Goal: Task Accomplishment & Management: Manage account settings

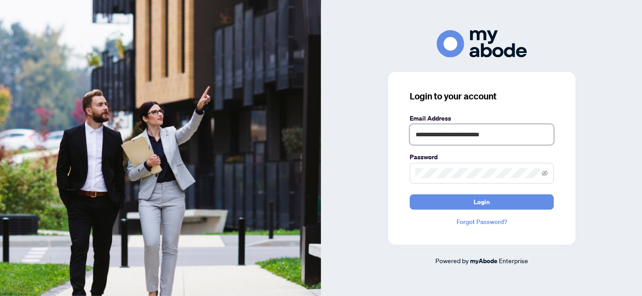
drag, startPoint x: 511, startPoint y: 134, endPoint x: 390, endPoint y: 140, distance: 121.7
click at [390, 140] on div "**********" at bounding box center [481, 158] width 187 height 173
type input "*"
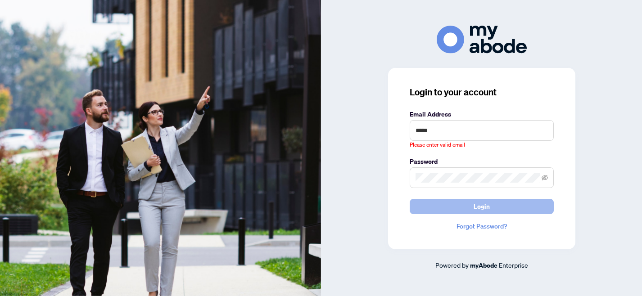
click at [478, 203] on span "Login" at bounding box center [482, 206] width 16 height 14
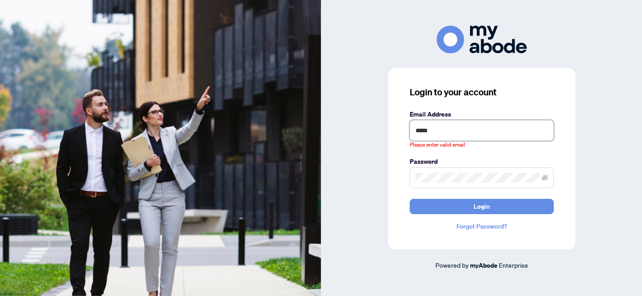
click at [439, 133] on input "*****" at bounding box center [482, 130] width 144 height 21
type input "**********"
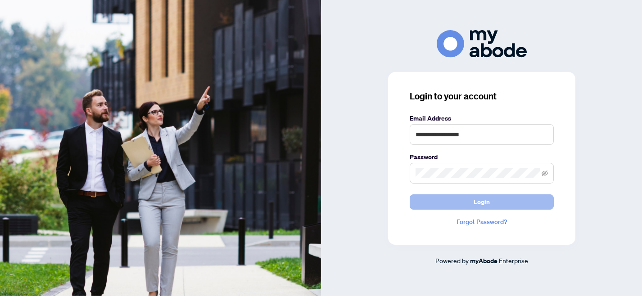
click at [482, 204] on span "Login" at bounding box center [482, 202] width 16 height 14
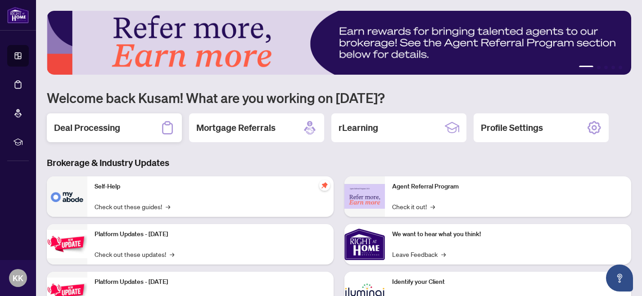
click at [108, 128] on h2 "Deal Processing" at bounding box center [87, 128] width 66 height 13
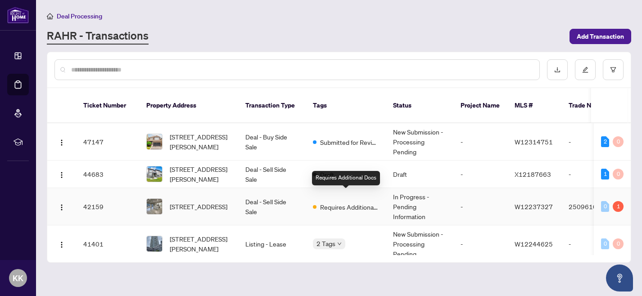
click at [351, 202] on span "Requires Additional Docs" at bounding box center [349, 207] width 59 height 10
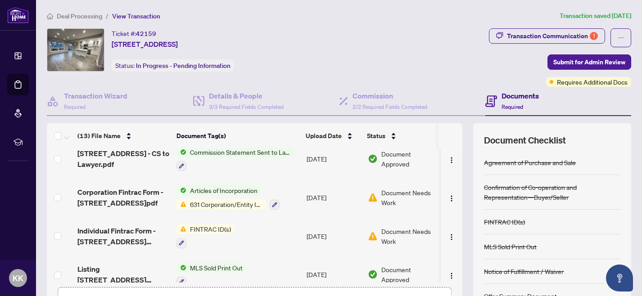
scroll to position [128, 0]
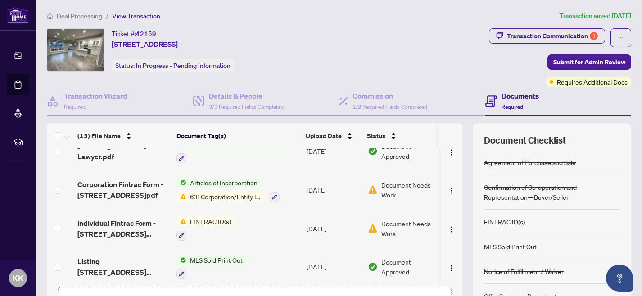
click at [234, 199] on span "631 Corporation/Entity Identification InformationRecord" at bounding box center [226, 197] width 80 height 10
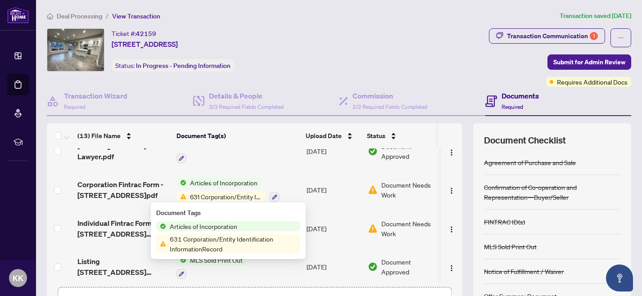
click at [217, 240] on span "631 Corporation/Entity Identification InformationRecord" at bounding box center [233, 244] width 134 height 20
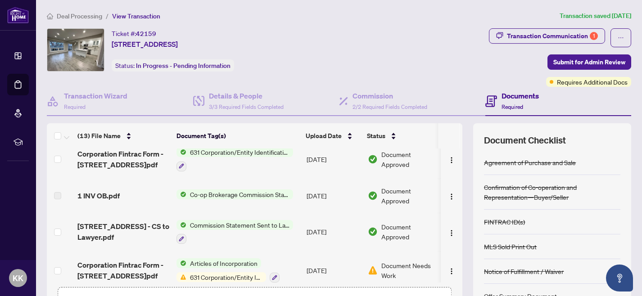
scroll to position [48, 0]
click at [571, 79] on span "Requires Additional Docs" at bounding box center [592, 82] width 71 height 10
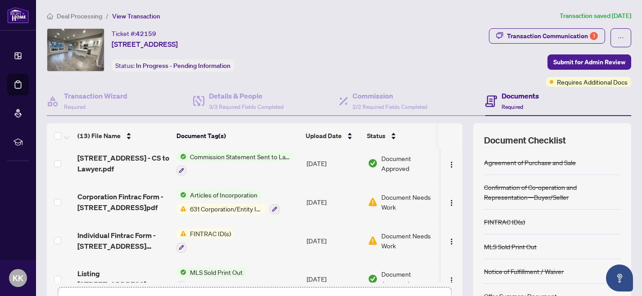
scroll to position [152, 0]
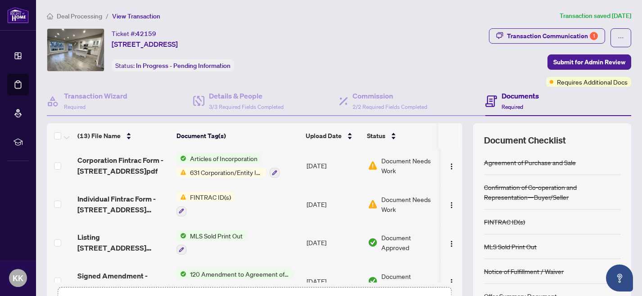
click at [208, 198] on span "FINTRAC ID(s)" at bounding box center [210, 197] width 48 height 10
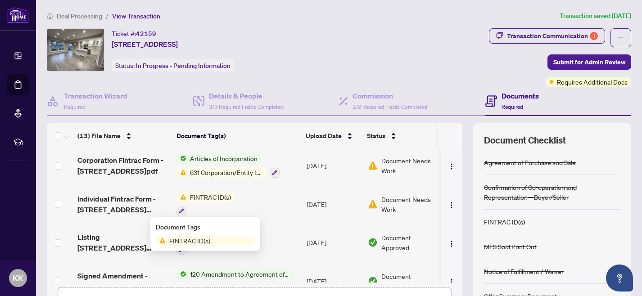
click at [202, 241] on span "FINTRAC ID(s)" at bounding box center [190, 241] width 48 height 10
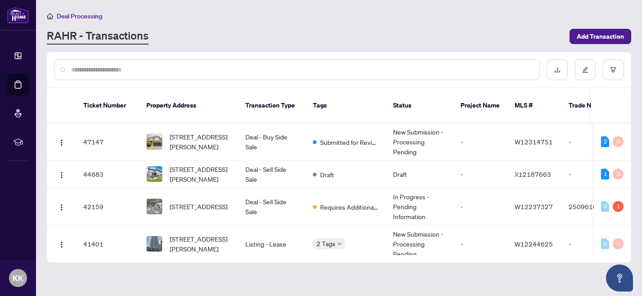
click at [170, 33] on div "RAHR - Transactions" at bounding box center [305, 36] width 517 height 16
click at [229, 32] on div "RAHR - Transactions" at bounding box center [305, 36] width 517 height 16
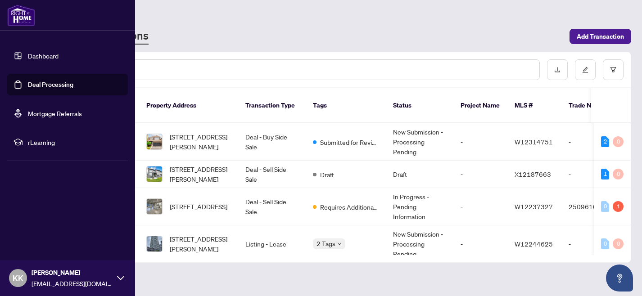
click at [33, 56] on link "Dashboard" at bounding box center [43, 56] width 31 height 8
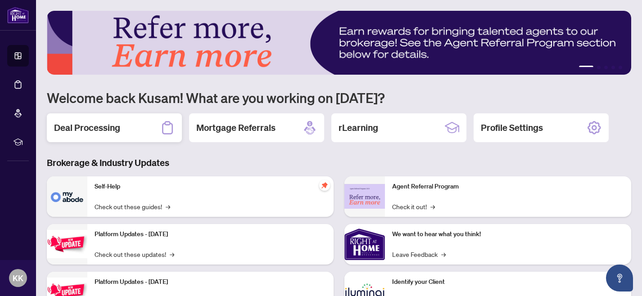
click at [117, 131] on h2 "Deal Processing" at bounding box center [87, 128] width 66 height 13
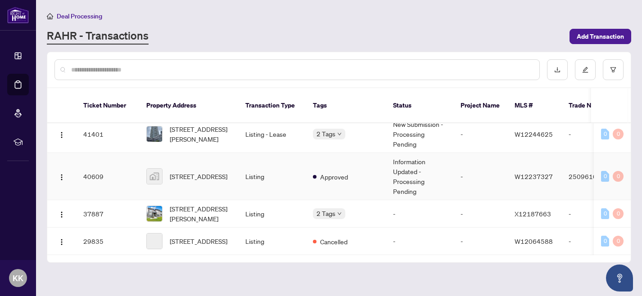
scroll to position [109, 0]
click at [210, 172] on span "27-3025 Cedarglen Gate, Mississauga, ON, Canada" at bounding box center [199, 177] width 58 height 10
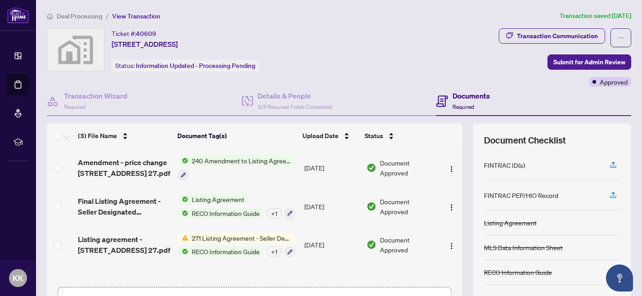
click at [227, 197] on span "Listing Agreement" at bounding box center [218, 200] width 60 height 10
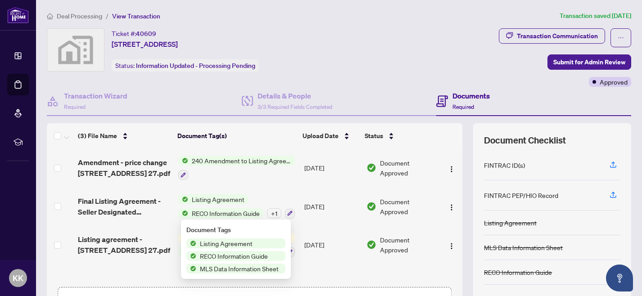
click at [227, 245] on span "Listing Agreement" at bounding box center [226, 244] width 60 height 10
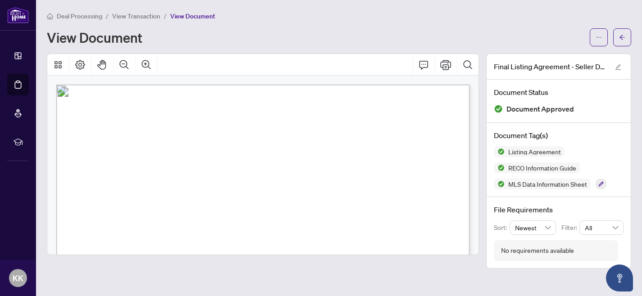
click at [320, 23] on div "Deal Processing / View Transaction / View Document View Document" at bounding box center [339, 29] width 585 height 36
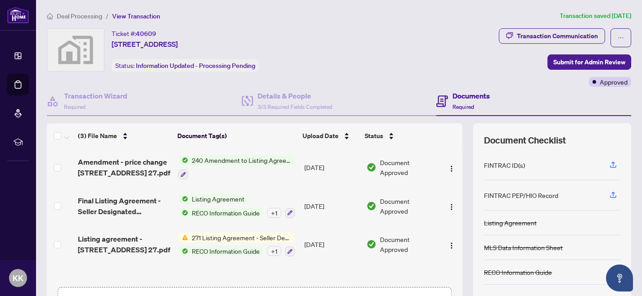
scroll to position [94, 0]
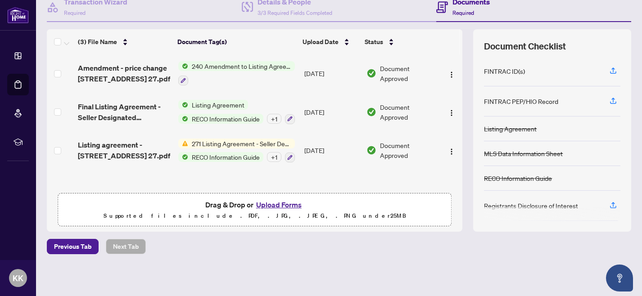
click at [276, 207] on button "Upload Forms" at bounding box center [279, 205] width 51 height 12
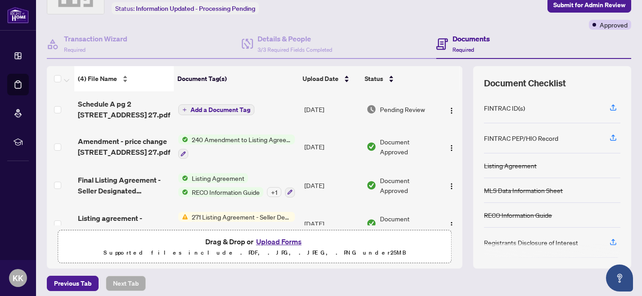
scroll to position [47, 0]
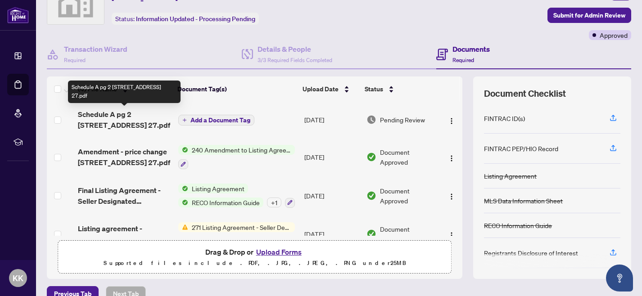
click at [136, 110] on span "Schedule A pg 2 3025 Cedarglent Gate 27.pdf" at bounding box center [124, 120] width 93 height 22
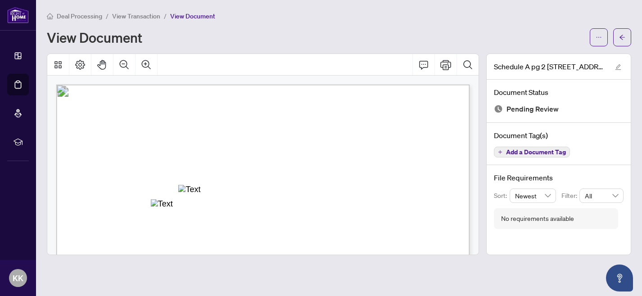
click at [342, 21] on div "Deal Processing / View Transaction / View Document View Document" at bounding box center [339, 29] width 585 height 36
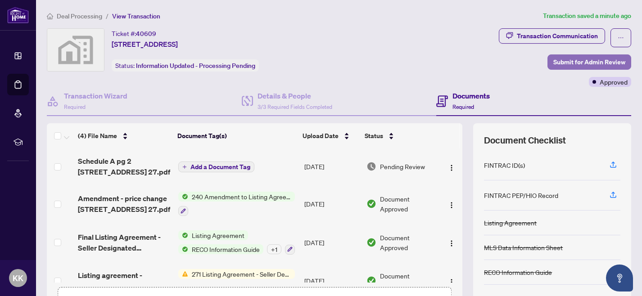
click at [602, 63] on span "Submit for Admin Review" at bounding box center [589, 62] width 72 height 14
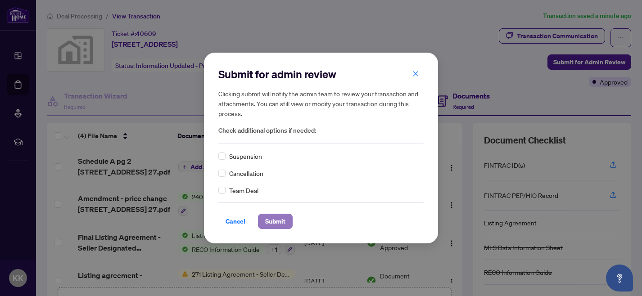
click at [273, 223] on span "Submit" at bounding box center [275, 221] width 20 height 14
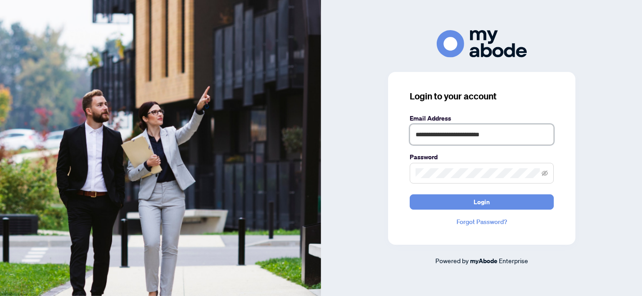
drag, startPoint x: 505, startPoint y: 136, endPoint x: 413, endPoint y: 136, distance: 91.9
click at [413, 136] on input "**********" at bounding box center [482, 134] width 144 height 21
drag, startPoint x: 507, startPoint y: 134, endPoint x: 386, endPoint y: 135, distance: 121.1
click at [386, 135] on div "**********" at bounding box center [481, 148] width 321 height 236
type input "**********"
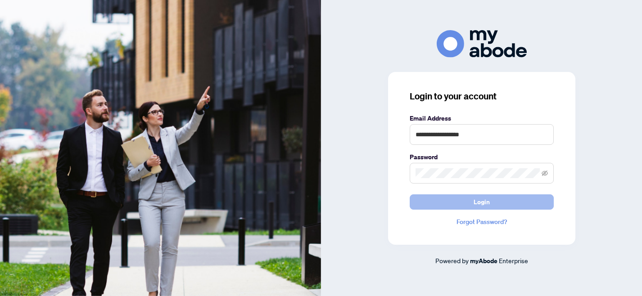
click at [477, 204] on span "Login" at bounding box center [482, 202] width 16 height 14
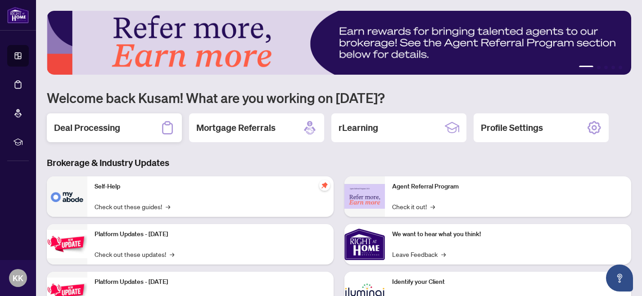
click at [120, 131] on h2 "Deal Processing" at bounding box center [87, 128] width 66 height 13
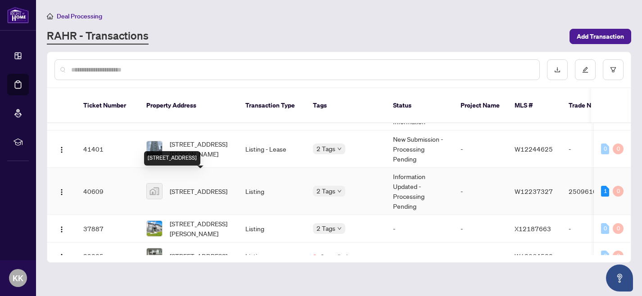
click at [185, 186] on span "27-3025 Cedarglen Gate, Mississauga, ON, Canada" at bounding box center [199, 191] width 58 height 10
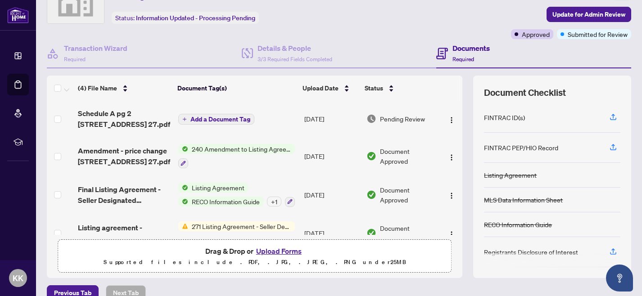
scroll to position [20, 0]
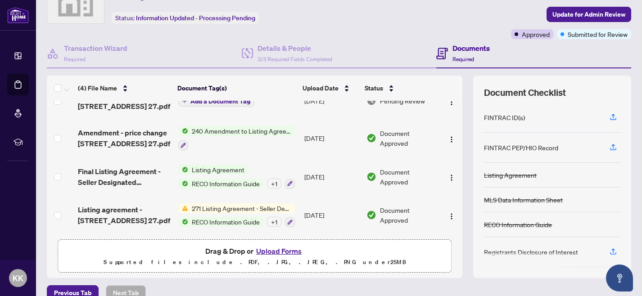
click at [223, 167] on span "Listing Agreement" at bounding box center [218, 170] width 60 height 10
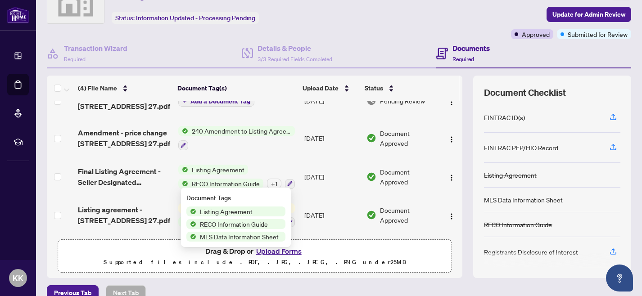
click at [219, 215] on span "Listing Agreement" at bounding box center [226, 212] width 60 height 10
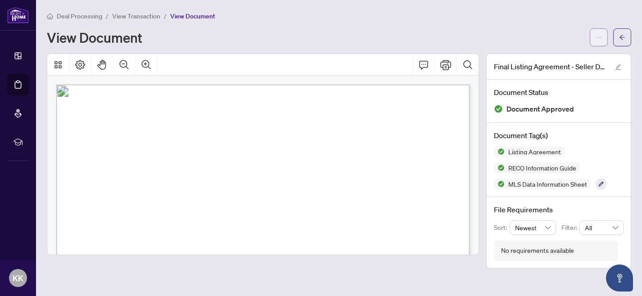
click at [600, 37] on icon "ellipsis" at bounding box center [599, 37] width 6 height 6
click at [522, 13] on div "Deal Processing / View Transaction / View Document" at bounding box center [339, 16] width 585 height 10
click at [620, 39] on icon "arrow-left" at bounding box center [622, 37] width 6 height 6
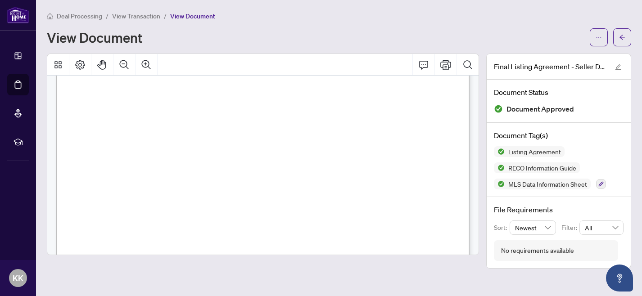
scroll to position [150, 0]
click at [448, 66] on icon "Print" at bounding box center [445, 65] width 11 height 10
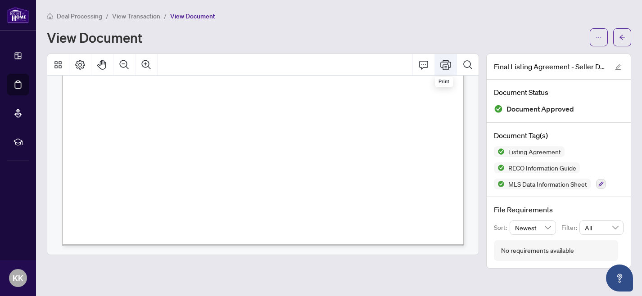
click at [446, 65] on icon "Print" at bounding box center [445, 64] width 11 height 11
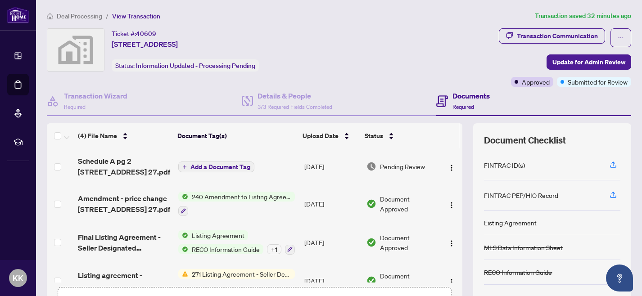
click at [232, 197] on span "240 Amendment to Listing Agreement - Authority to Offer for Sale Price Change/E…" at bounding box center [241, 197] width 107 height 10
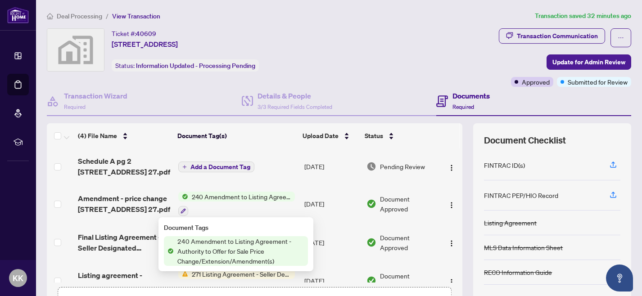
click at [222, 243] on span "240 Amendment to Listing Agreement - Authority to Offer for Sale Price Change/E…" at bounding box center [241, 251] width 134 height 30
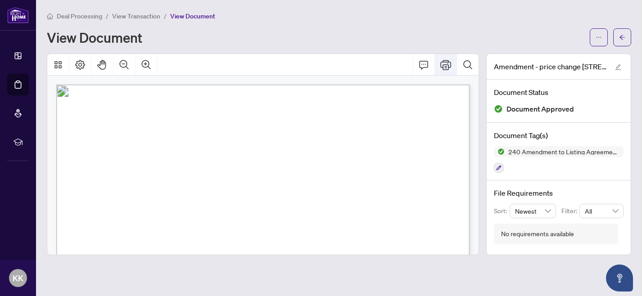
click at [441, 68] on icon "Print" at bounding box center [445, 64] width 11 height 11
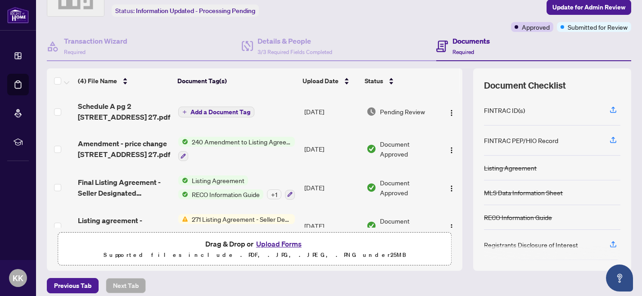
scroll to position [20, 0]
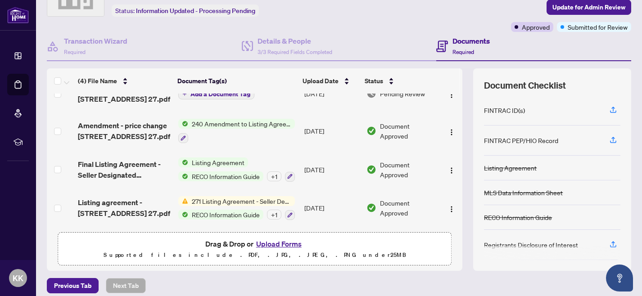
click at [254, 196] on span "271 Listing Agreement - Seller Designated Representation Agreement Authority to…" at bounding box center [241, 201] width 107 height 10
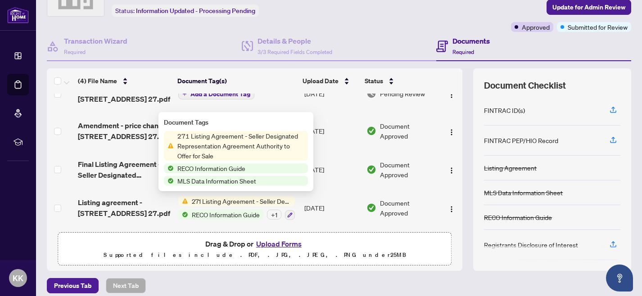
click at [269, 143] on span "271 Listing Agreement - Seller Designated Representation Agreement Authority to…" at bounding box center [241, 146] width 134 height 30
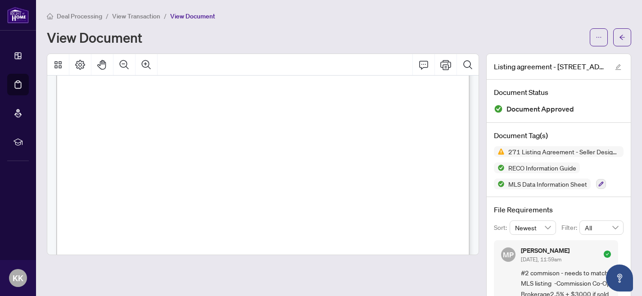
scroll to position [141, 0]
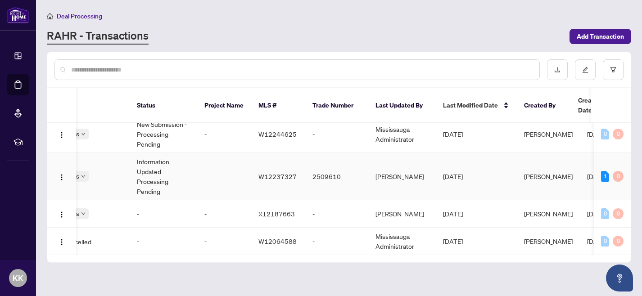
scroll to position [0, 125]
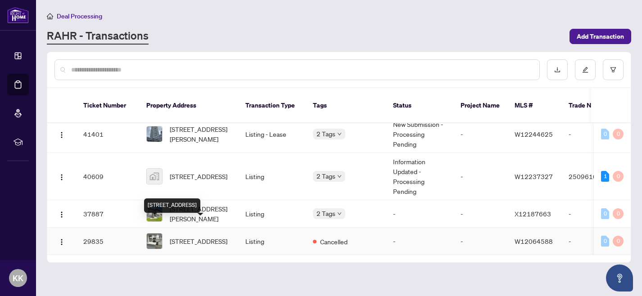
click at [190, 236] on span "27-3025 Cedarglen Gate, Mississauga, Ontario L5C 2V7, Canada" at bounding box center [199, 241] width 58 height 10
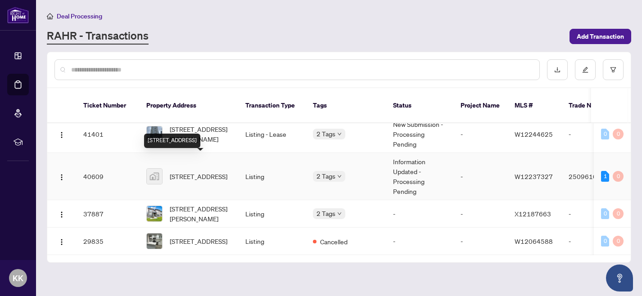
click at [197, 172] on span "27-3025 Cedarglen Gate, Mississauga, ON, Canada" at bounding box center [199, 177] width 58 height 10
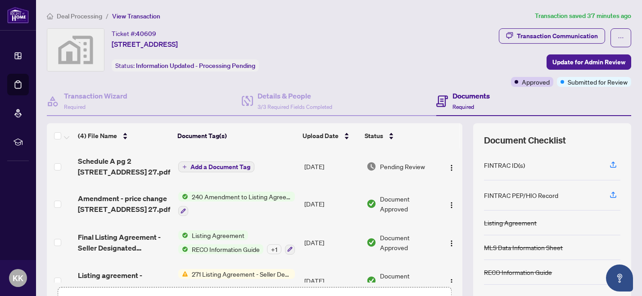
click at [236, 165] on span "Add a Document Tag" at bounding box center [220, 167] width 60 height 6
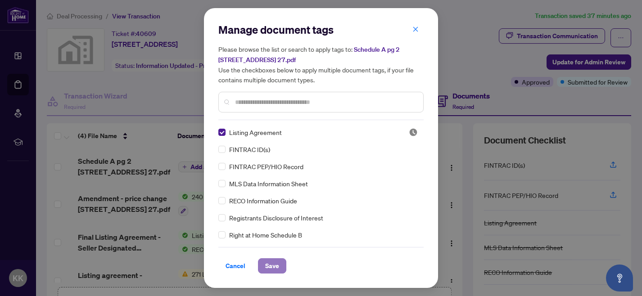
click at [272, 264] on span "Save" at bounding box center [272, 266] width 14 height 14
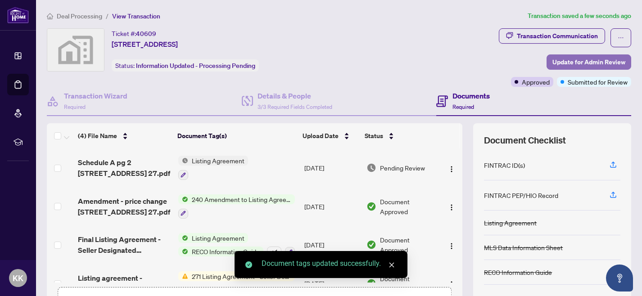
click at [585, 60] on span "Update for Admin Review" at bounding box center [589, 62] width 73 height 14
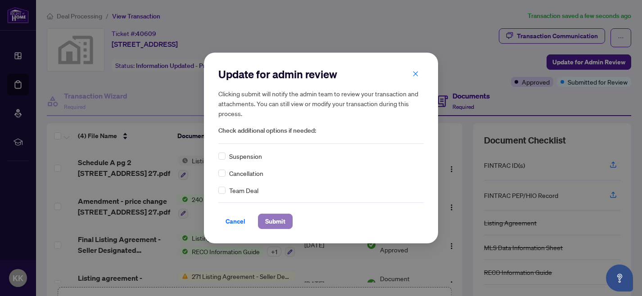
click at [277, 220] on span "Submit" at bounding box center [275, 221] width 20 height 14
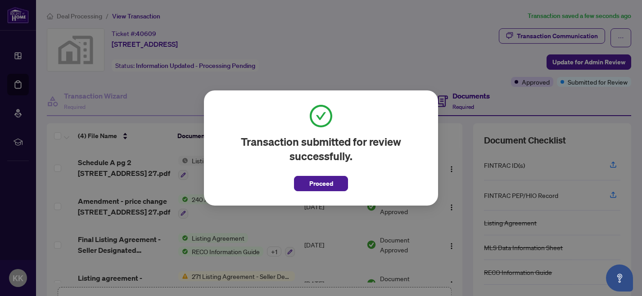
click at [239, 222] on div "Transaction submitted for review successfully. Proceed Cancel OK" at bounding box center [321, 148] width 642 height 296
click at [307, 60] on div "Transaction submitted for review successfully. Proceed Cancel OK" at bounding box center [321, 148] width 642 height 296
click at [319, 188] on span "Proceed" at bounding box center [321, 184] width 24 height 14
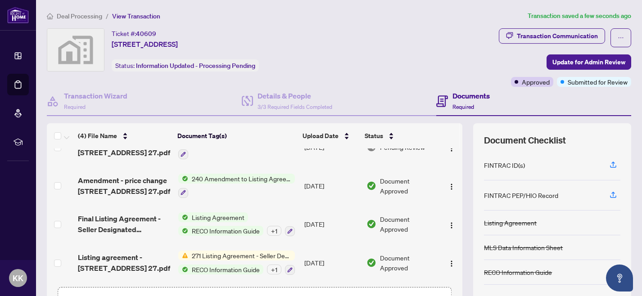
click at [227, 217] on span "Listing Agreement" at bounding box center [218, 218] width 60 height 10
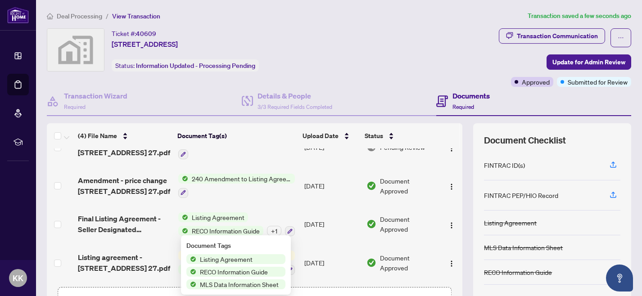
click at [230, 260] on span "Listing Agreement" at bounding box center [226, 259] width 60 height 10
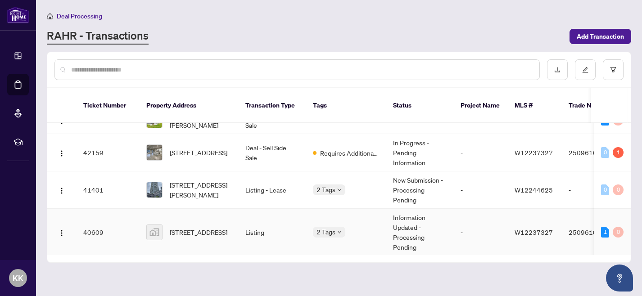
scroll to position [45, 0]
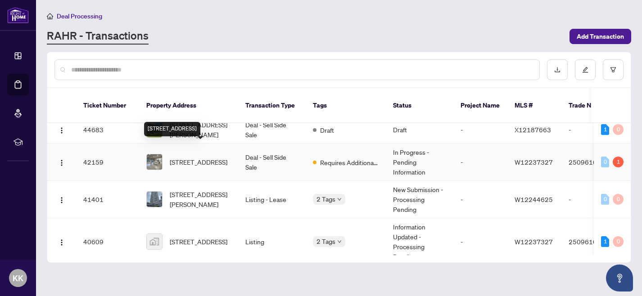
click at [195, 157] on span "27-3025 Cedarglen Gate, Mississauga, Ontario L5C 2V7, Canada" at bounding box center [199, 162] width 58 height 10
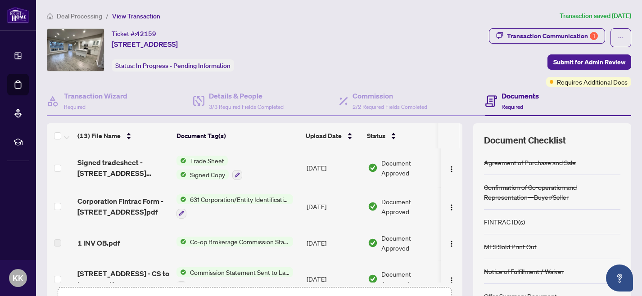
click at [212, 176] on span "Signed Copy" at bounding box center [207, 175] width 42 height 10
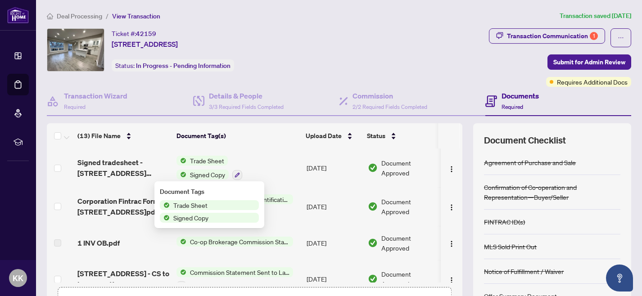
click at [201, 216] on span "Signed Copy" at bounding box center [191, 218] width 42 height 10
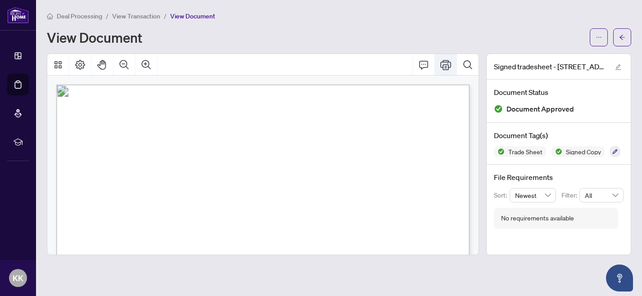
click at [443, 63] on icon "Print" at bounding box center [445, 64] width 11 height 11
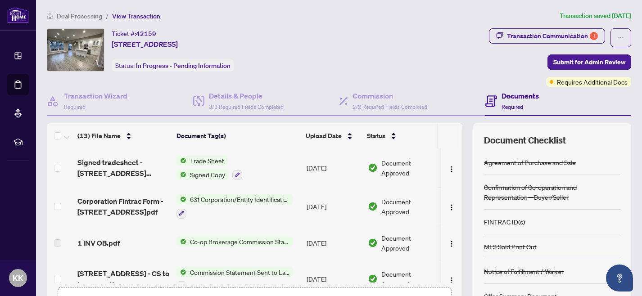
click at [227, 200] on span "631 Corporation/Entity Identification InformationRecord" at bounding box center [239, 200] width 107 height 10
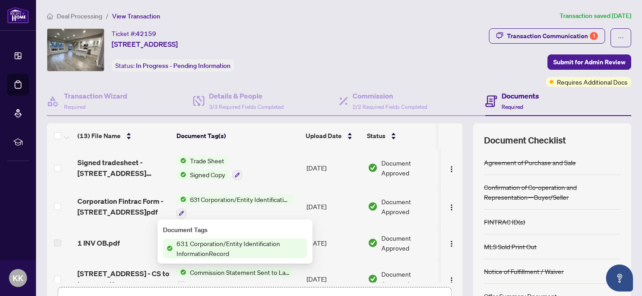
click at [225, 247] on span "631 Corporation/Entity Identification InformationRecord" at bounding box center [240, 249] width 134 height 20
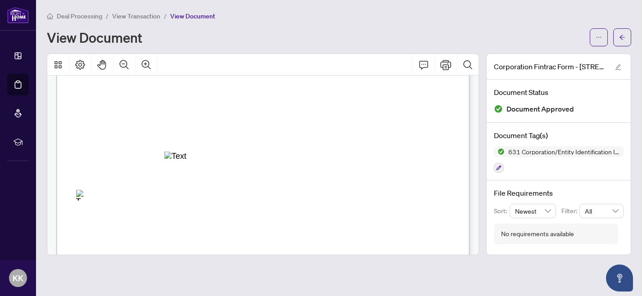
scroll to position [215, 0]
click at [445, 67] on icon "Print" at bounding box center [445, 65] width 11 height 10
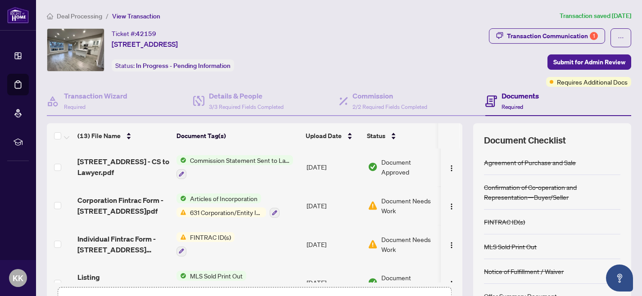
scroll to position [118, 0]
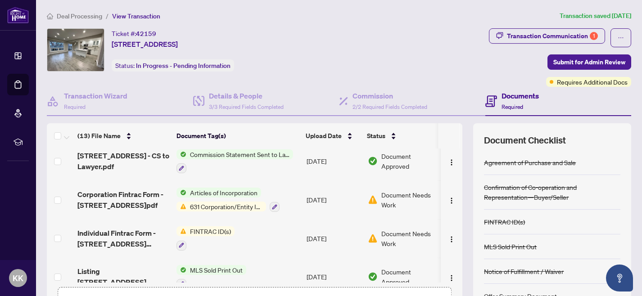
click at [222, 205] on span "631 Corporation/Entity Identification InformationRecord" at bounding box center [226, 207] width 80 height 10
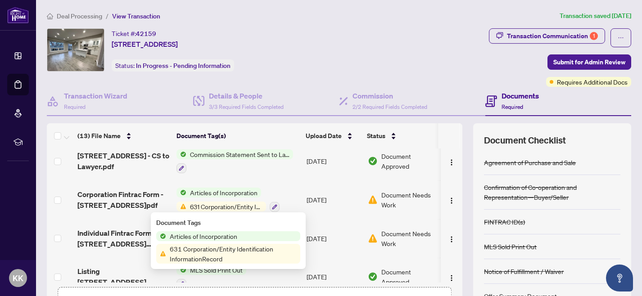
click at [206, 248] on span "631 Corporation/Entity Identification InformationRecord" at bounding box center [233, 254] width 134 height 20
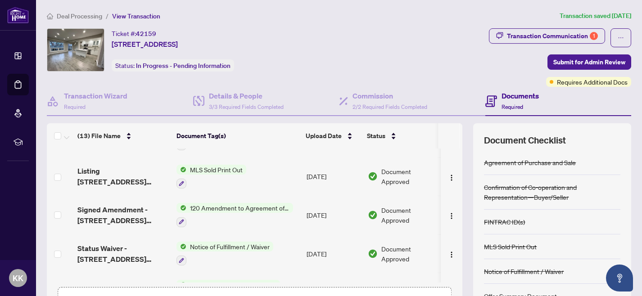
scroll to position [220, 0]
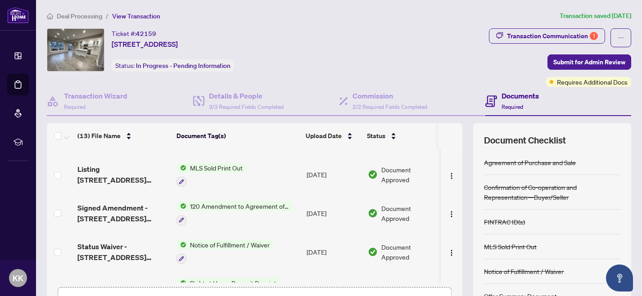
click at [217, 204] on span "120 Amendment to Agreement of Purchase and Sale" at bounding box center [239, 206] width 107 height 10
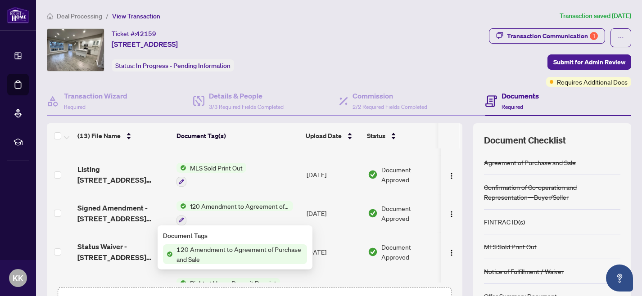
click at [213, 253] on span "120 Amendment to Agreement of Purchase and Sale" at bounding box center [240, 255] width 134 height 20
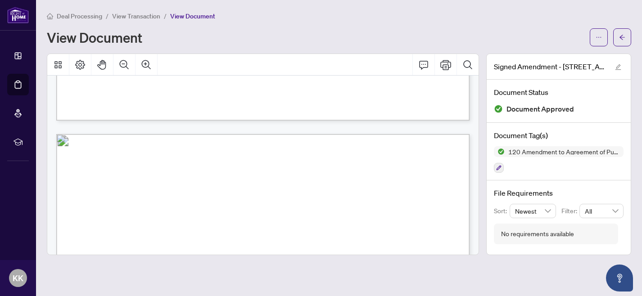
scroll to position [584, 0]
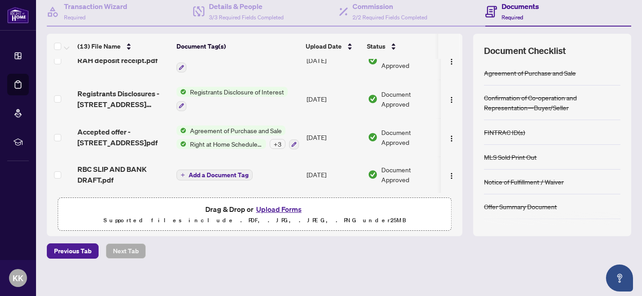
scroll to position [88, 0]
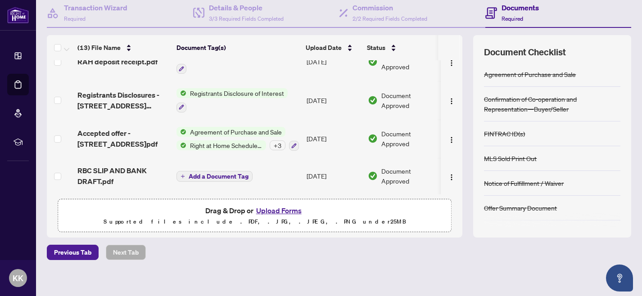
click at [268, 210] on button "Upload Forms" at bounding box center [279, 211] width 51 height 12
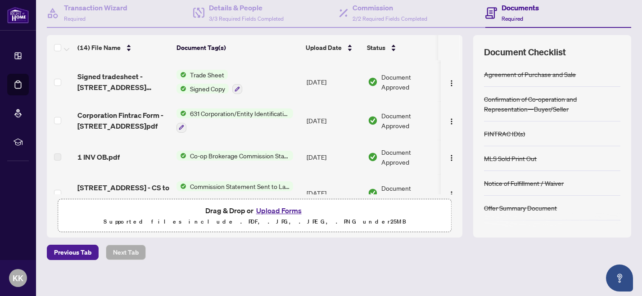
scroll to position [0, 0]
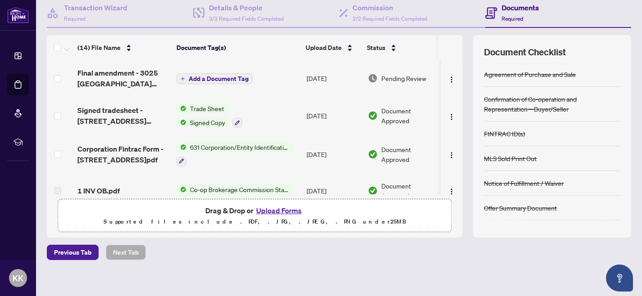
click at [200, 77] on span "Add a Document Tag" at bounding box center [219, 79] width 60 height 6
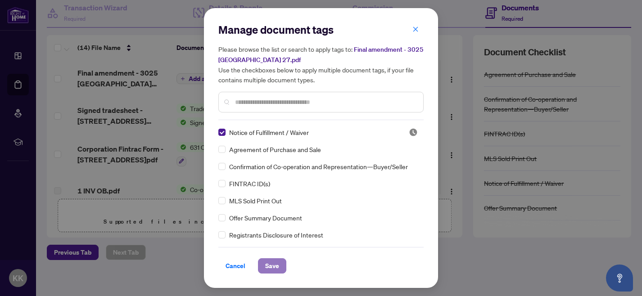
click at [275, 264] on span "Save" at bounding box center [272, 266] width 14 height 14
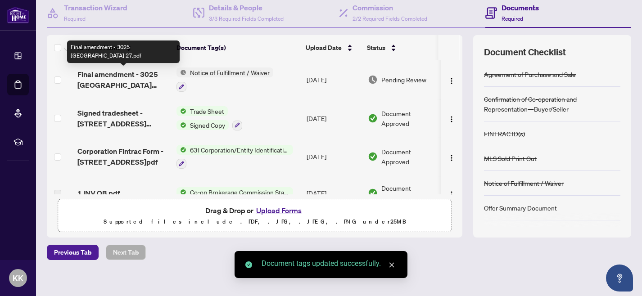
click at [138, 74] on span "Final amendment - 3025 Cedarglen Gate 27.pdf" at bounding box center [123, 80] width 92 height 22
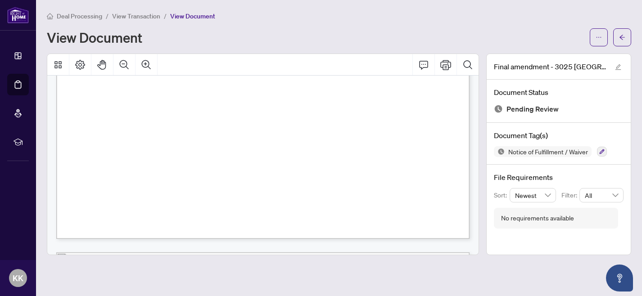
scroll to position [1471, 0]
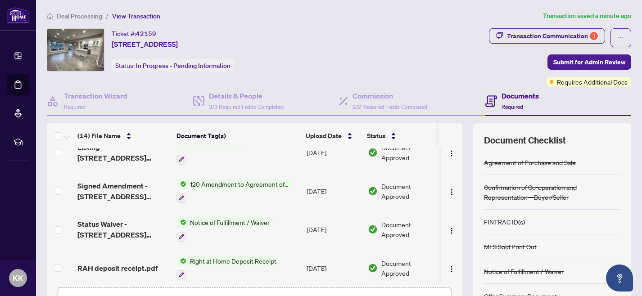
scroll to position [286, 0]
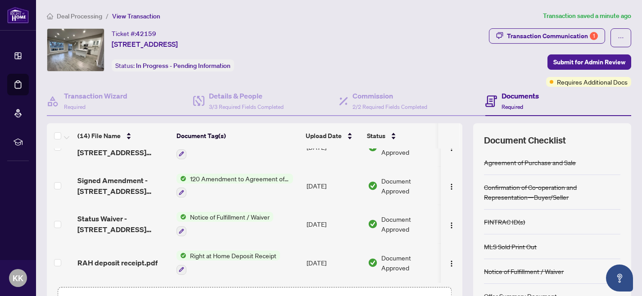
click at [220, 217] on span "Notice of Fulfillment / Waiver" at bounding box center [229, 217] width 87 height 10
click at [229, 259] on span "Notice of Fulfillment / Waiver" at bounding box center [229, 260] width 87 height 10
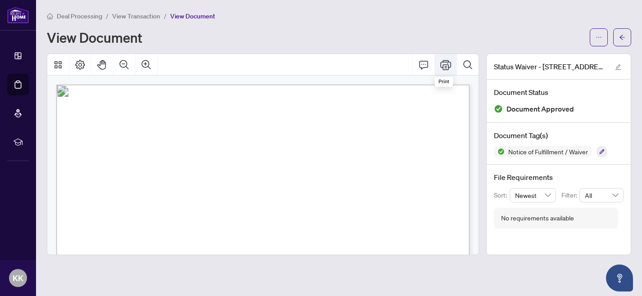
click at [444, 64] on icon "Print" at bounding box center [445, 64] width 11 height 11
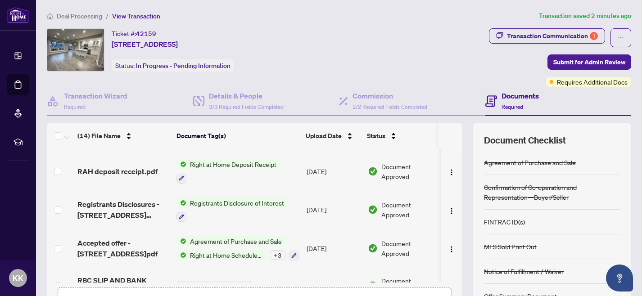
scroll to position [374, 0]
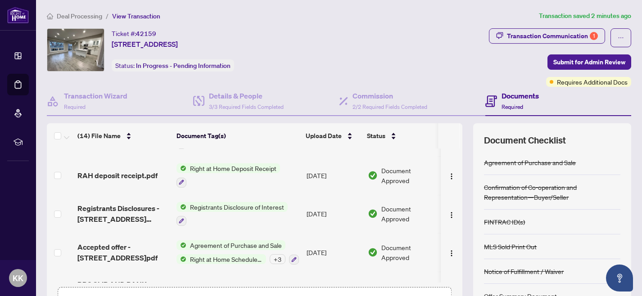
click at [250, 167] on span "Right at Home Deposit Receipt" at bounding box center [233, 168] width 94 height 10
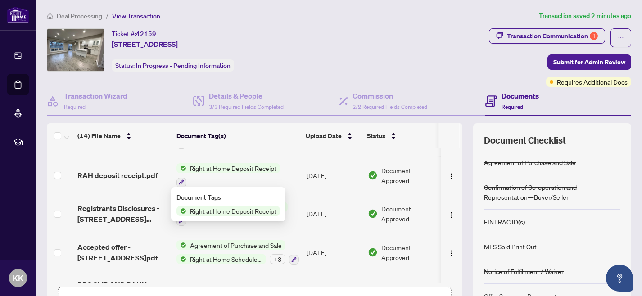
click at [234, 213] on span "Right at Home Deposit Receipt" at bounding box center [233, 211] width 94 height 10
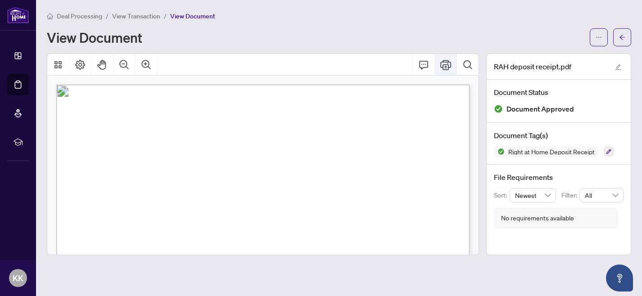
click at [446, 62] on icon "Print" at bounding box center [445, 64] width 11 height 11
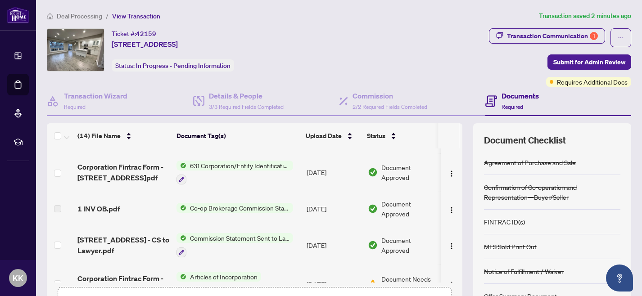
scroll to position [68, 0]
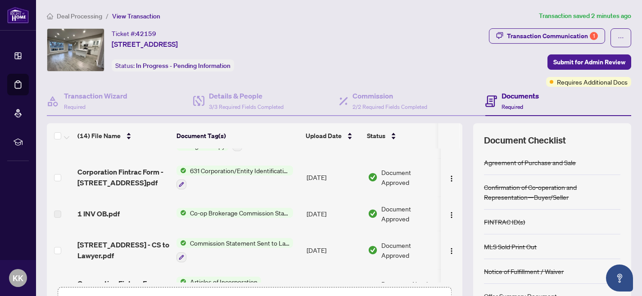
click at [267, 169] on span "631 Corporation/Entity Identification InformationRecord" at bounding box center [239, 171] width 107 height 10
click at [265, 150] on td "Trade Sheet Signed Copy" at bounding box center [238, 139] width 130 height 39
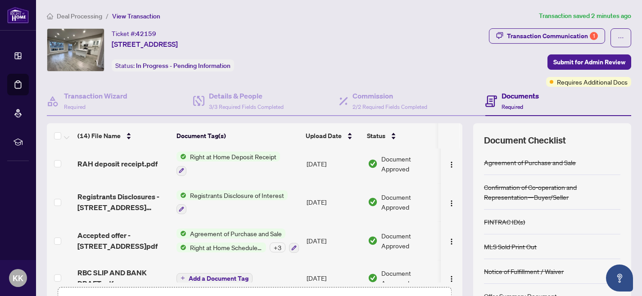
scroll to position [394, 0]
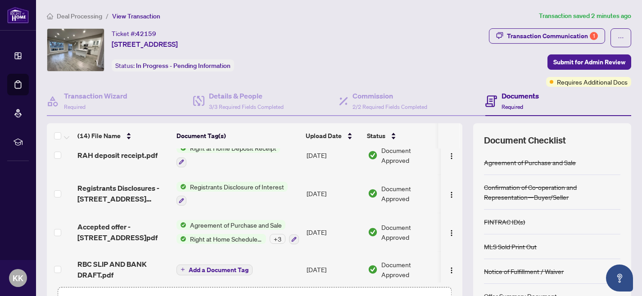
click at [249, 186] on span "Registrants Disclosure of Interest" at bounding box center [236, 187] width 101 height 10
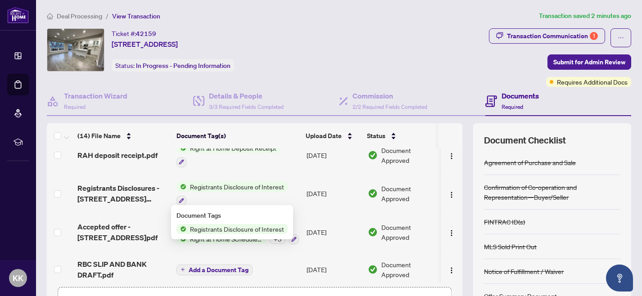
click at [242, 229] on span "Registrants Disclosure of Interest" at bounding box center [236, 229] width 101 height 10
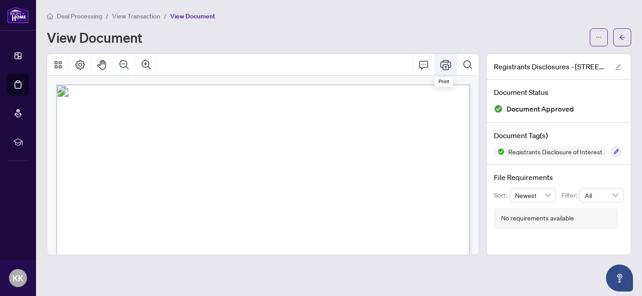
click at [443, 66] on icon "Print" at bounding box center [445, 64] width 11 height 11
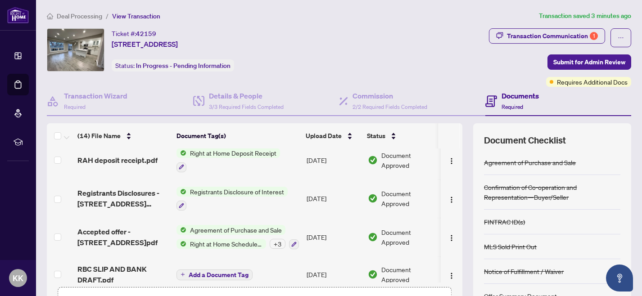
scroll to position [400, 0]
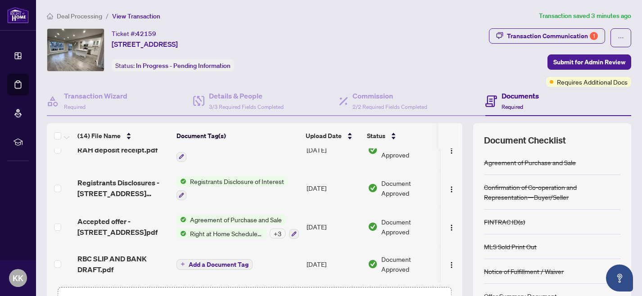
click at [225, 217] on span "Agreement of Purchase and Sale" at bounding box center [235, 220] width 99 height 10
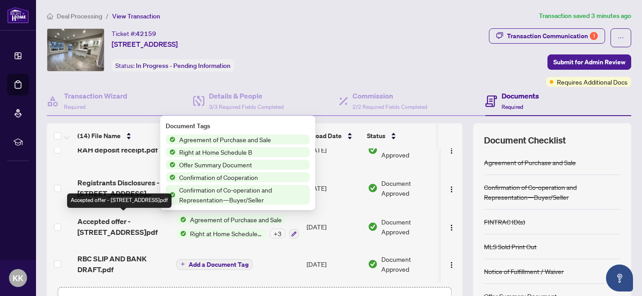
click at [111, 218] on span "Accepted offer - 3025 Cedarglen Gate 27.pdf" at bounding box center [123, 227] width 92 height 22
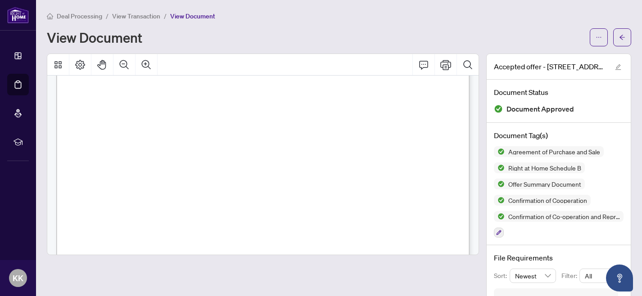
scroll to position [6407, 0]
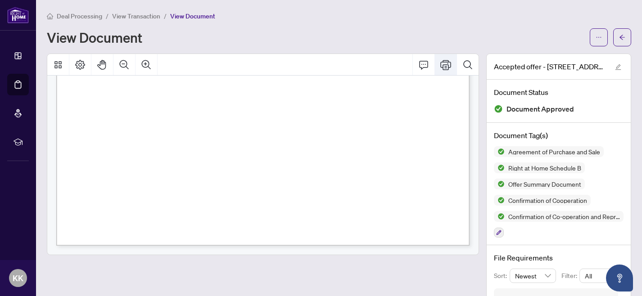
click at [447, 66] on icon "Print" at bounding box center [445, 65] width 11 height 10
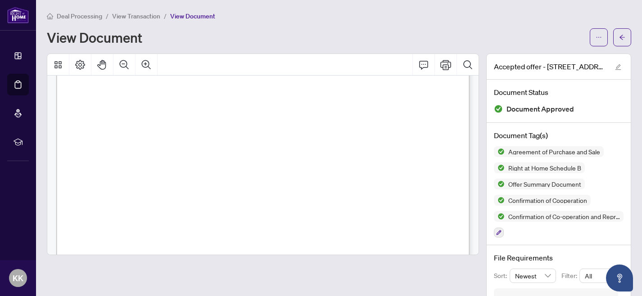
scroll to position [5891, 0]
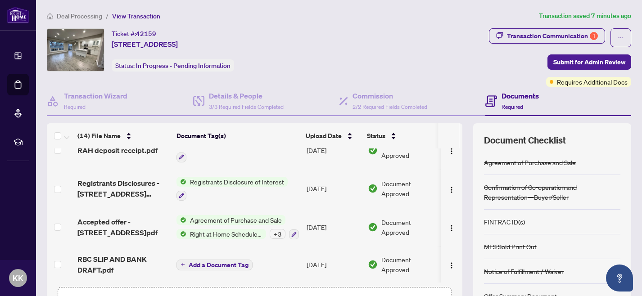
scroll to position [400, 0]
click at [131, 254] on span "RBC SLIP AND BANK DRAFT.pdf" at bounding box center [123, 265] width 92 height 22
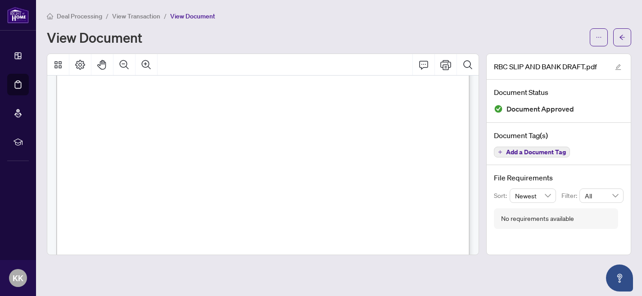
scroll to position [87, 0]
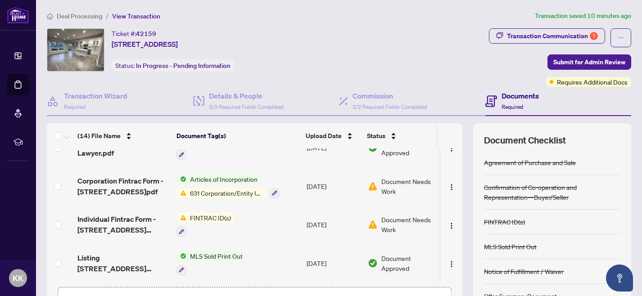
scroll to position [196, 0]
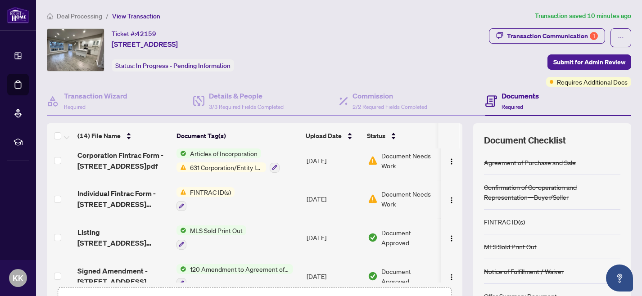
click at [208, 193] on span "FINTRAC ID(s)" at bounding box center [210, 192] width 48 height 10
click at [263, 189] on td "FINTRAC ID(s)" at bounding box center [238, 199] width 130 height 39
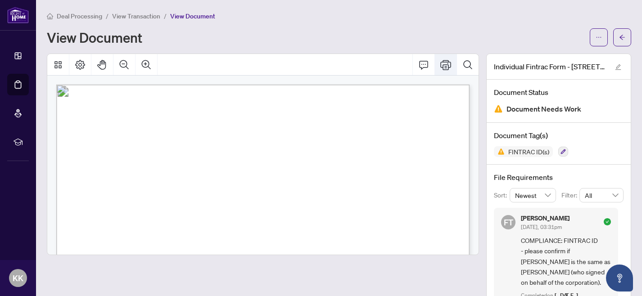
click at [448, 62] on icon "Print" at bounding box center [445, 64] width 11 height 11
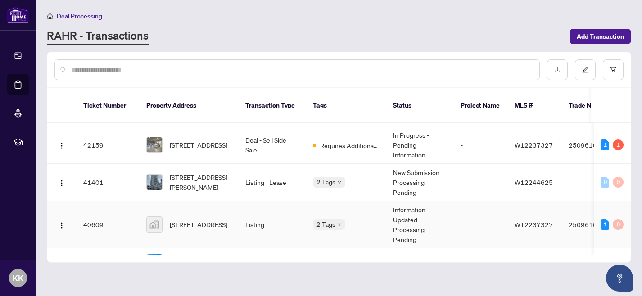
scroll to position [85, 0]
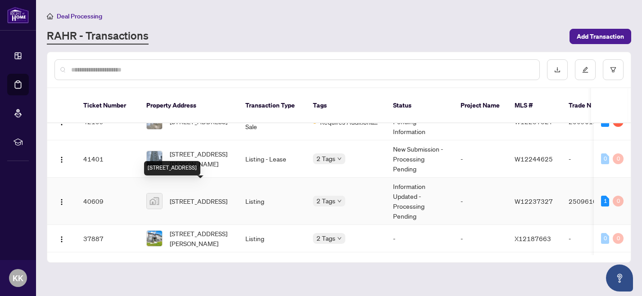
click at [206, 196] on span "27-3025 Cedarglen Gate, Mississauga, ON, Canada" at bounding box center [199, 201] width 58 height 10
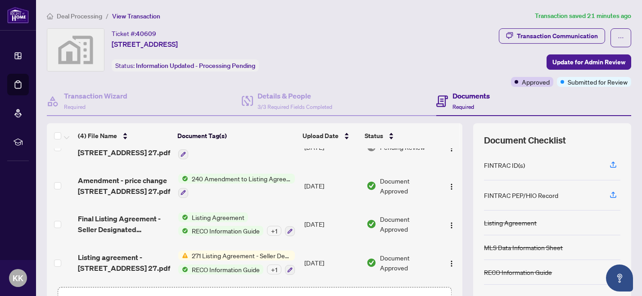
scroll to position [23, 0]
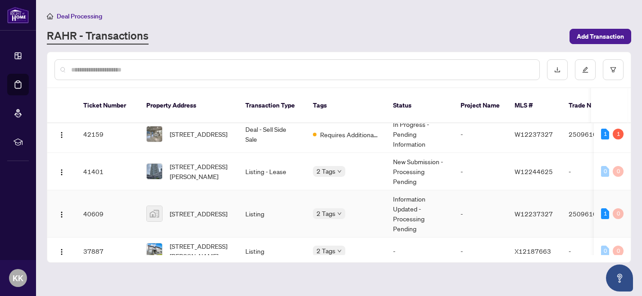
scroll to position [113, 0]
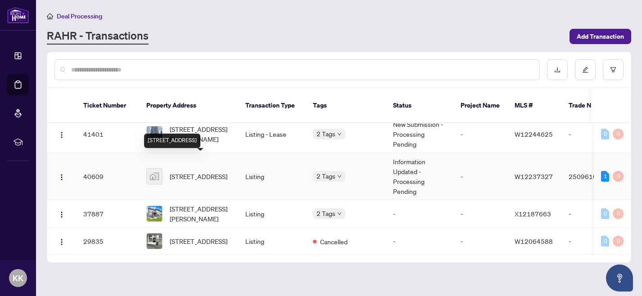
click at [206, 172] on span "27-3025 Cedarglen Gate, Mississauga, ON, Canada" at bounding box center [199, 177] width 58 height 10
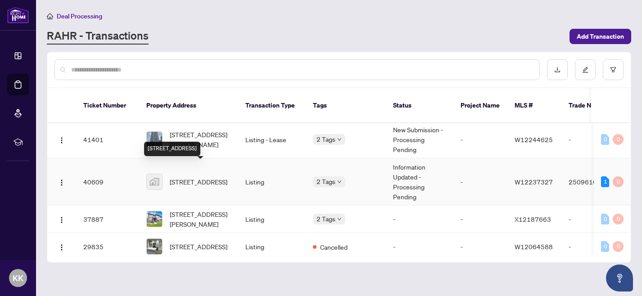
scroll to position [113, 0]
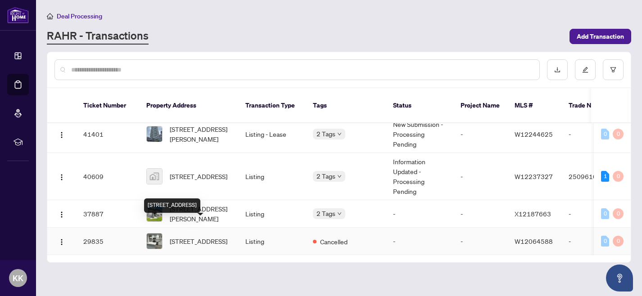
click at [198, 236] on span "27-3025 Cedarglen Gate, Mississauga, Ontario L5C 2V7, Canada" at bounding box center [199, 241] width 58 height 10
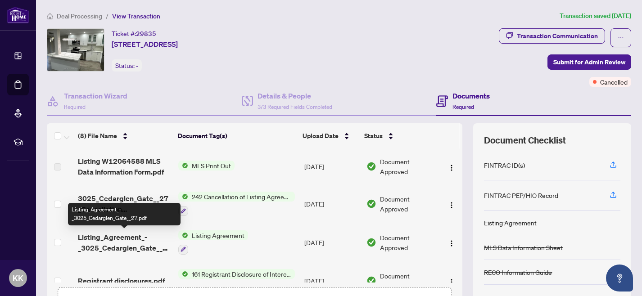
click at [122, 240] on span "Listing_Agreement_-_3025_Cedarglen_Gate__27.pdf" at bounding box center [124, 243] width 93 height 22
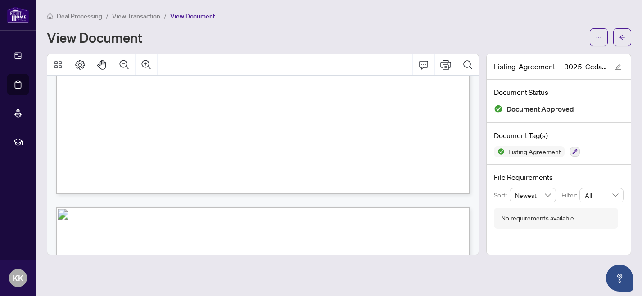
scroll to position [1336, 0]
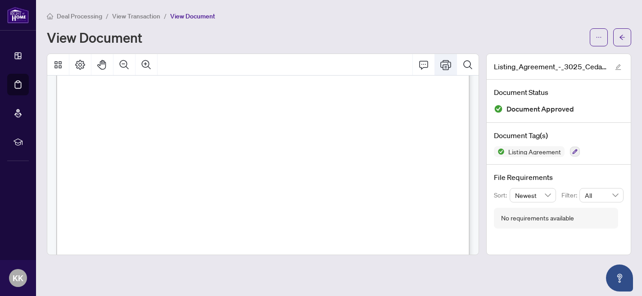
click at [449, 63] on icon "Print" at bounding box center [445, 64] width 11 height 11
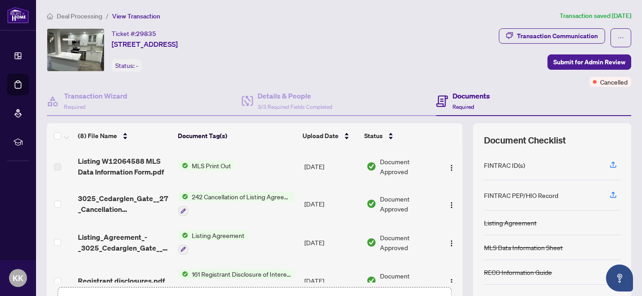
click at [198, 167] on span "MLS Print Out" at bounding box center [211, 166] width 46 height 10
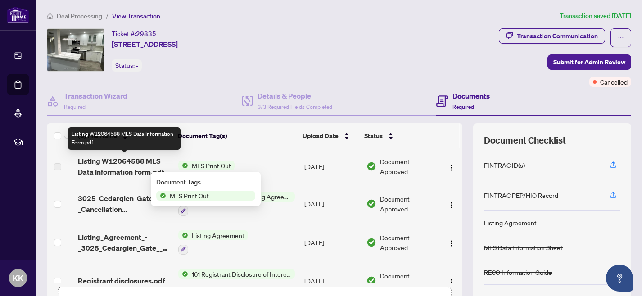
click at [150, 160] on span "Listing W12064588 MLS Data Information Form.pdf" at bounding box center [124, 167] width 93 height 22
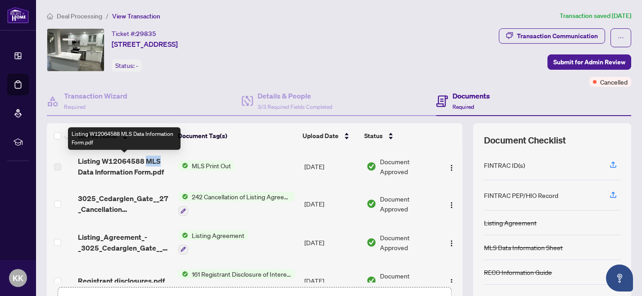
click at [150, 160] on span "Listing W12064588 MLS Data Information Form.pdf" at bounding box center [124, 167] width 93 height 22
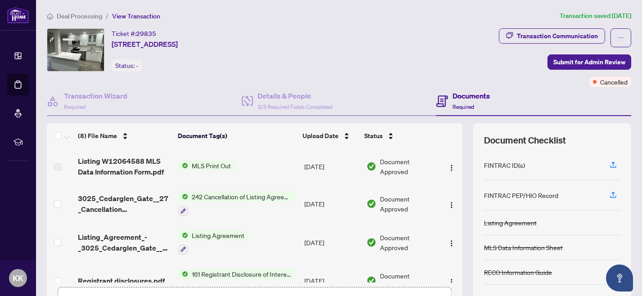
click at [138, 185] on td "3025_Cedarglen_Gate__27_Cancellation EXECUTED.pdf" at bounding box center [124, 204] width 100 height 39
click at [200, 165] on span "MLS Print Out" at bounding box center [211, 166] width 46 height 10
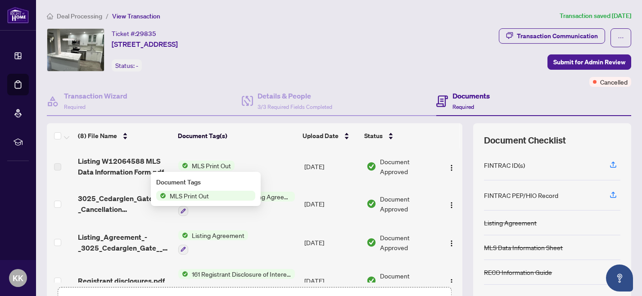
click at [191, 198] on span "MLS Print Out" at bounding box center [189, 196] width 46 height 10
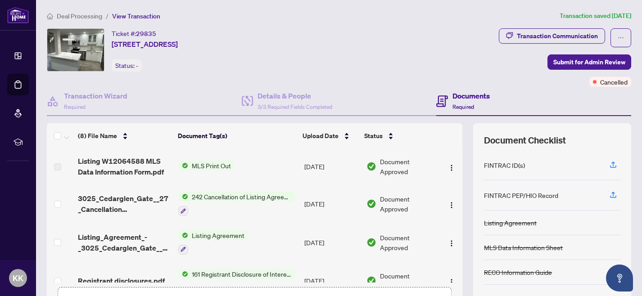
click at [199, 154] on td "MLS Print Out" at bounding box center [238, 167] width 126 height 36
click at [199, 166] on span "MLS Print Out" at bounding box center [211, 166] width 46 height 10
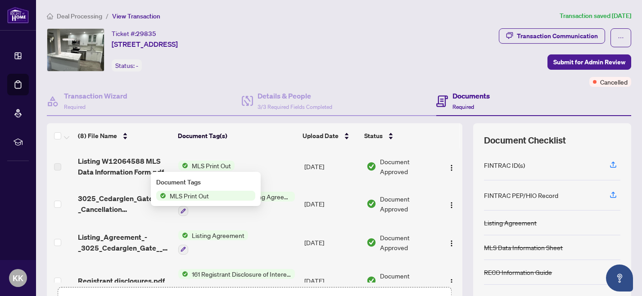
click at [190, 195] on span "MLS Print Out" at bounding box center [189, 196] width 46 height 10
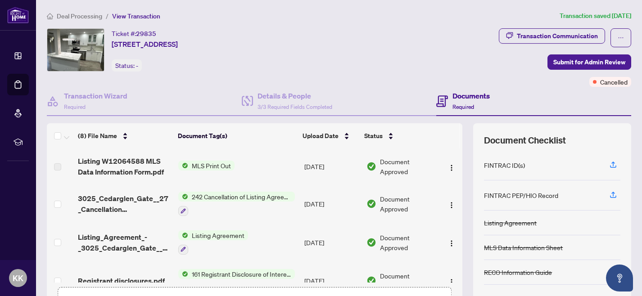
click at [267, 166] on td "MLS Print Out" at bounding box center [238, 167] width 126 height 36
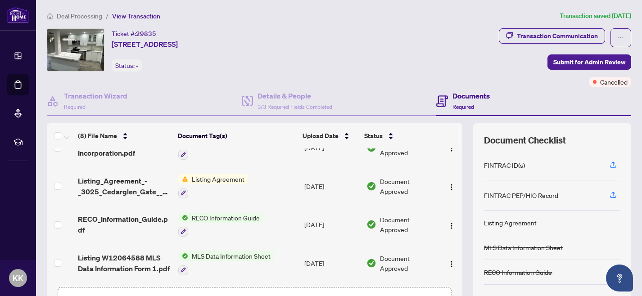
scroll to position [54, 0]
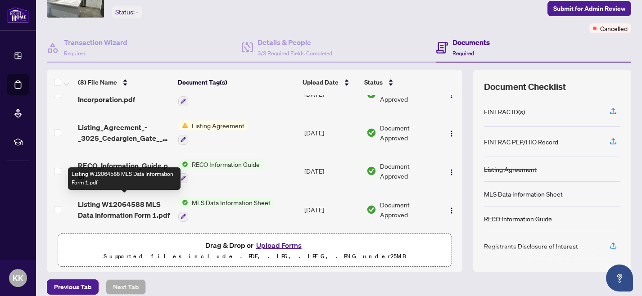
click at [151, 201] on span "Listing W12064588 MLS Data Information Form 1.pdf" at bounding box center [124, 210] width 93 height 22
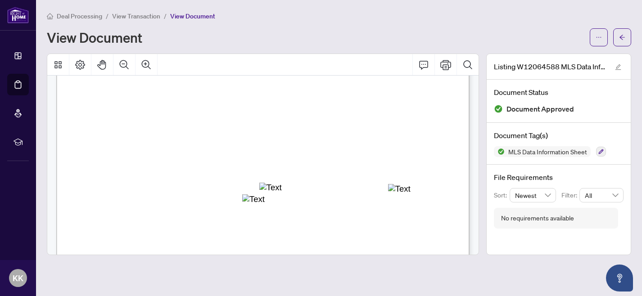
scroll to position [423, 0]
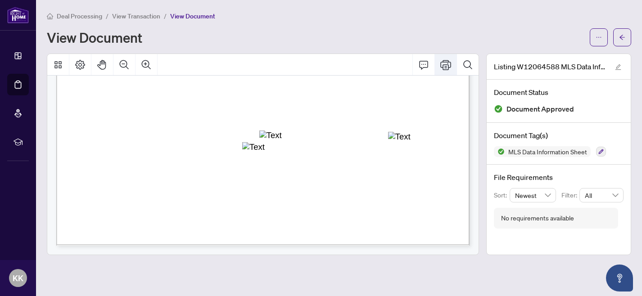
click at [445, 68] on icon "Print" at bounding box center [445, 64] width 11 height 11
click at [464, 24] on div "Deal Processing / View Transaction / View Document View Document" at bounding box center [339, 29] width 585 height 36
